Goal: Task Accomplishment & Management: Manage account settings

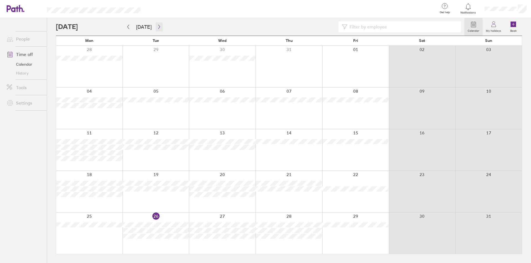
click at [157, 24] on button "button" at bounding box center [159, 26] width 7 height 9
click at [156, 24] on button "button" at bounding box center [159, 26] width 7 height 9
click at [159, 24] on button "button" at bounding box center [159, 26] width 7 height 9
click at [127, 24] on button "button" at bounding box center [128, 26] width 7 height 9
click at [127, 23] on button "button" at bounding box center [128, 26] width 7 height 9
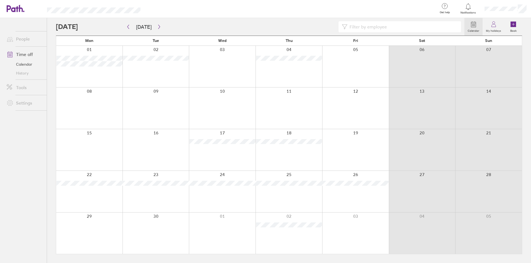
click at [163, 24] on div at bounding box center [260, 26] width 408 height 11
click at [156, 24] on button "button" at bounding box center [159, 26] width 7 height 9
click at [163, 24] on div at bounding box center [260, 26] width 408 height 11
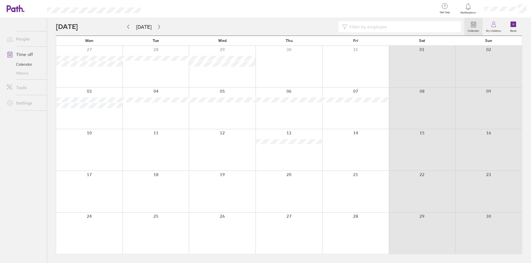
click at [167, 23] on div at bounding box center [260, 26] width 408 height 11
click at [157, 26] on icon "button" at bounding box center [159, 27] width 4 height 4
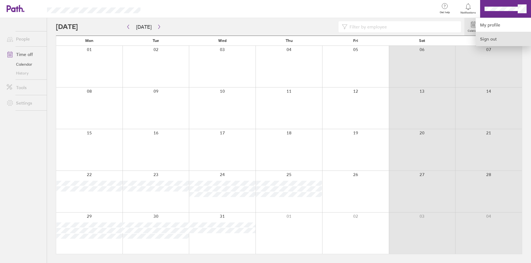
click at [488, 39] on link "Sign out" at bounding box center [502, 39] width 55 height 14
